Goal: Task Accomplishment & Management: Manage account settings

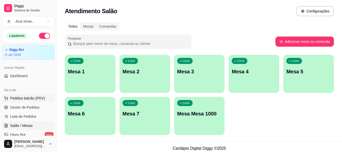
click at [32, 96] on span "Pedidos balcão (PDV)" at bounding box center [27, 97] width 35 height 5
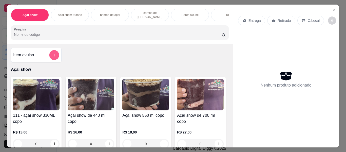
click at [52, 55] on icon "add-separate-item" at bounding box center [54, 55] width 4 height 4
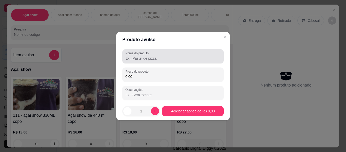
click at [125, 56] on div "Nome do produto" at bounding box center [172, 56] width 101 height 14
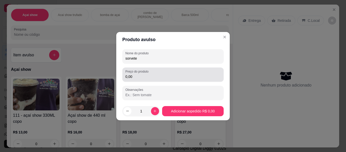
type input "sorvete"
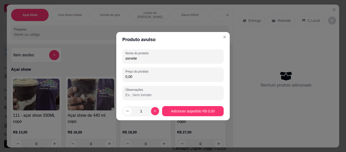
click at [143, 75] on input "0,00" at bounding box center [172, 76] width 95 height 5
type input "8,50"
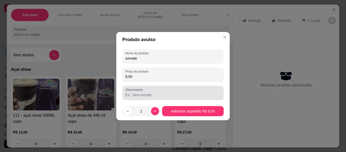
click at [166, 95] on input "Observações" at bounding box center [172, 94] width 95 height 5
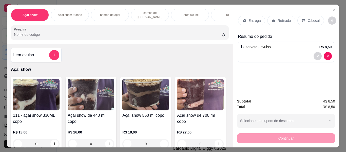
click at [283, 18] on p "Retirada" at bounding box center [283, 20] width 13 height 5
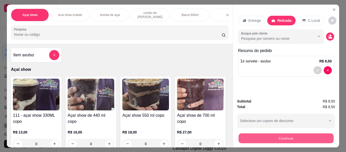
click at [281, 135] on button "Continuar" at bounding box center [285, 138] width 95 height 10
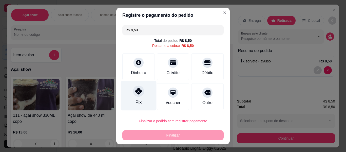
click at [133, 92] on div at bounding box center [138, 90] width 11 height 11
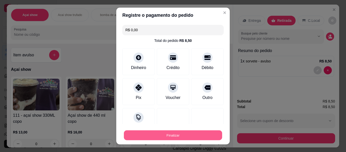
click at [156, 136] on button "Finalizar" at bounding box center [173, 135] width 98 height 10
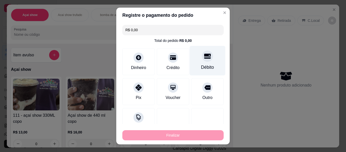
type input "-R$ 8,50"
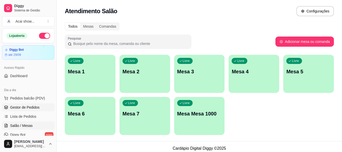
click at [27, 106] on span "Gestor de Pedidos" at bounding box center [24, 107] width 29 height 5
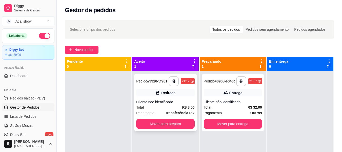
click at [186, 109] on span "R$ 8,50" at bounding box center [188, 107] width 12 height 6
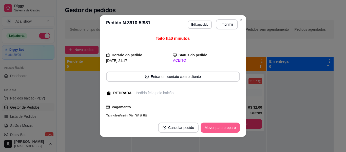
click at [209, 128] on button "Mover para preparo" at bounding box center [219, 127] width 39 height 10
click at [209, 128] on div "Mover para preparo" at bounding box center [216, 127] width 46 height 10
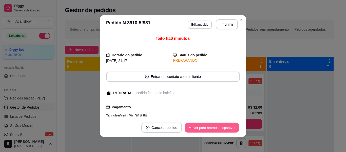
click at [209, 128] on button "Mover para retirada disponível" at bounding box center [211, 127] width 54 height 10
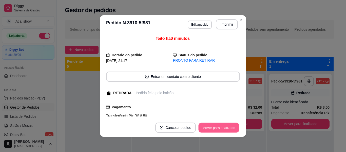
click at [209, 128] on button "Mover para finalizado" at bounding box center [218, 127] width 41 height 10
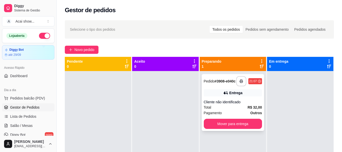
click at [250, 85] on div "**********" at bounding box center [249, 81] width 26 height 10
click at [241, 109] on div "Total R$ 32,00" at bounding box center [233, 107] width 58 height 6
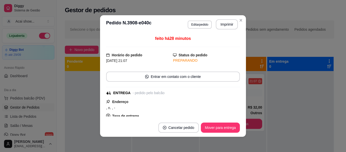
click at [234, 116] on div "feito há 28 minutos Horário do pedido [DATE] 21:07 Status do pedido PREPARANDO …" at bounding box center [173, 75] width 146 height 85
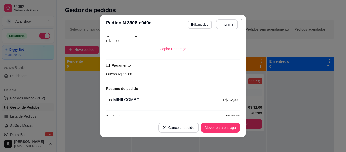
scroll to position [90, 0]
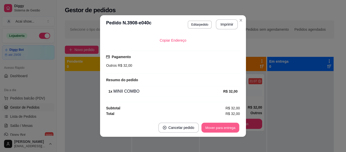
click at [230, 132] on button "Mover para entrega" at bounding box center [220, 127] width 38 height 10
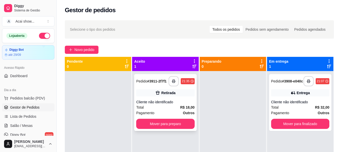
click at [166, 90] on div "Retirada" at bounding box center [168, 92] width 14 height 5
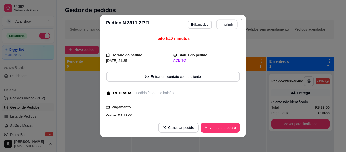
click at [231, 22] on button "Imprimir" at bounding box center [226, 24] width 21 height 10
click at [222, 128] on button "Mover para preparo" at bounding box center [220, 127] width 38 height 10
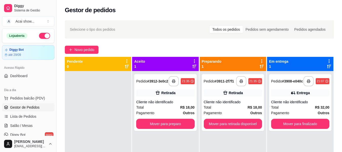
click at [237, 18] on div "**********" at bounding box center [199, 115] width 285 height 197
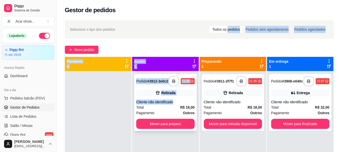
drag, startPoint x: 237, startPoint y: 18, endPoint x: 166, endPoint y: 99, distance: 108.3
click at [166, 99] on div "**********" at bounding box center [199, 115] width 285 height 197
click at [166, 99] on div "**********" at bounding box center [165, 102] width 62 height 57
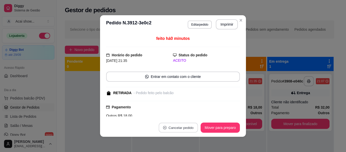
click at [165, 130] on button "Cancelar pedido" at bounding box center [177, 127] width 39 height 10
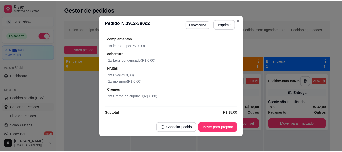
scroll to position [115, 0]
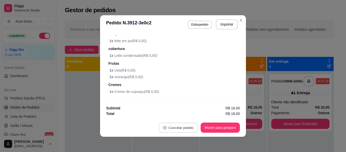
click at [189, 132] on button "Cancelar pedido" at bounding box center [177, 127] width 39 height 10
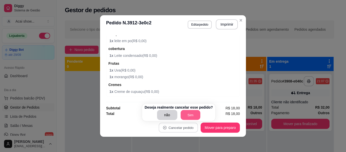
click at [191, 116] on button "Sim" at bounding box center [190, 115] width 20 height 10
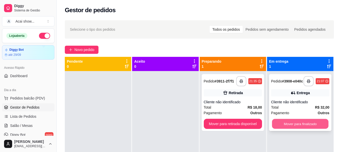
click at [312, 126] on button "Mover para finalizado" at bounding box center [300, 124] width 56 height 10
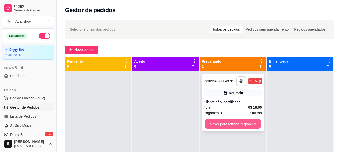
click at [241, 120] on button "Mover para retirada disponível" at bounding box center [232, 124] width 56 height 10
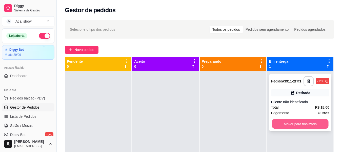
click at [298, 122] on button "Mover para finalizado" at bounding box center [300, 124] width 56 height 10
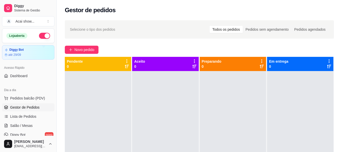
click at [305, 104] on div at bounding box center [300, 147] width 66 height 152
click at [28, 128] on link "Salão / Mesas" at bounding box center [28, 125] width 52 height 8
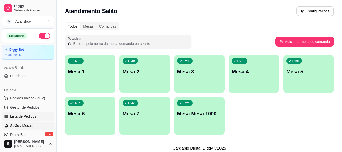
click at [46, 115] on link "Lista de Pedidos" at bounding box center [28, 116] width 52 height 8
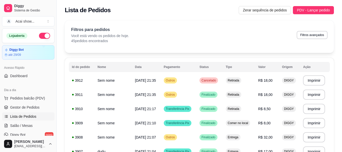
scroll to position [10, 0]
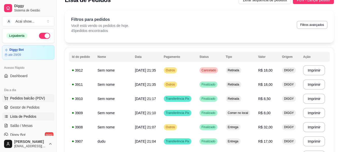
click at [31, 101] on button "Pedidos balcão (PDV)" at bounding box center [28, 98] width 52 height 8
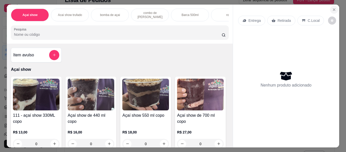
click at [333, 8] on icon "Close" at bounding box center [334, 10] width 4 height 4
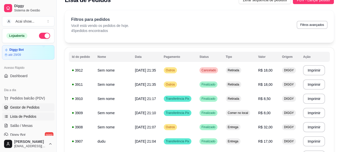
click at [17, 109] on span "Gestor de Pedidos" at bounding box center [24, 107] width 29 height 5
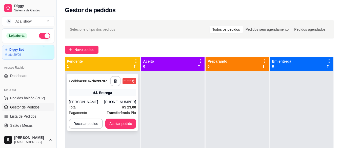
click at [115, 110] on div "Total R$ 23,00" at bounding box center [102, 107] width 67 height 6
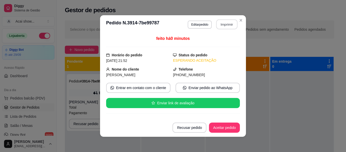
click at [230, 23] on button "Imprimir" at bounding box center [226, 24] width 21 height 10
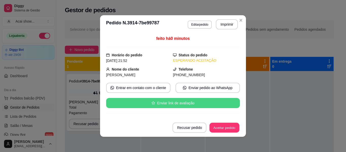
click at [227, 127] on button "Aceitar pedido" at bounding box center [224, 127] width 30 height 10
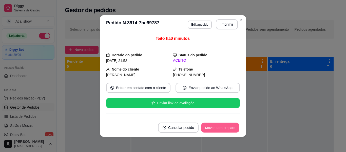
click at [228, 129] on button "Mover para preparo" at bounding box center [220, 127] width 38 height 10
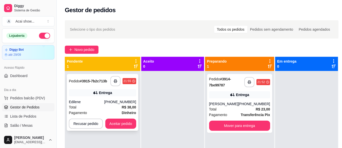
click at [123, 111] on strong "Dinheiro" at bounding box center [129, 113] width 14 height 4
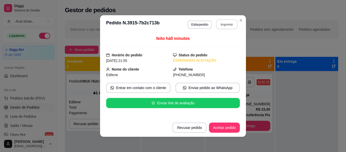
click at [232, 22] on button "Imprimir" at bounding box center [226, 24] width 21 height 10
click at [228, 129] on button "Aceitar pedido" at bounding box center [224, 127] width 30 height 10
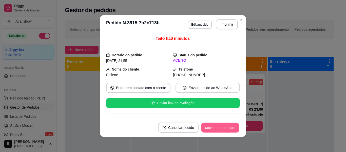
click at [228, 129] on button "Mover para preparo" at bounding box center [220, 127] width 38 height 10
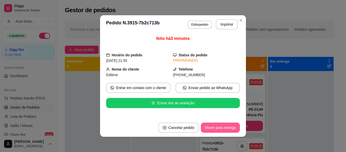
click at [223, 128] on button "Mover para entrega" at bounding box center [220, 127] width 39 height 10
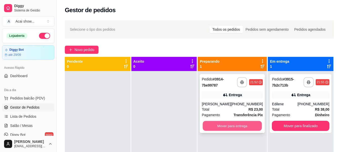
click at [240, 130] on button "Mover para entrega" at bounding box center [232, 126] width 59 height 10
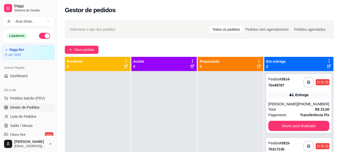
click at [42, 37] on button "button" at bounding box center [44, 36] width 11 height 6
